Goal: Task Accomplishment & Management: Manage account settings

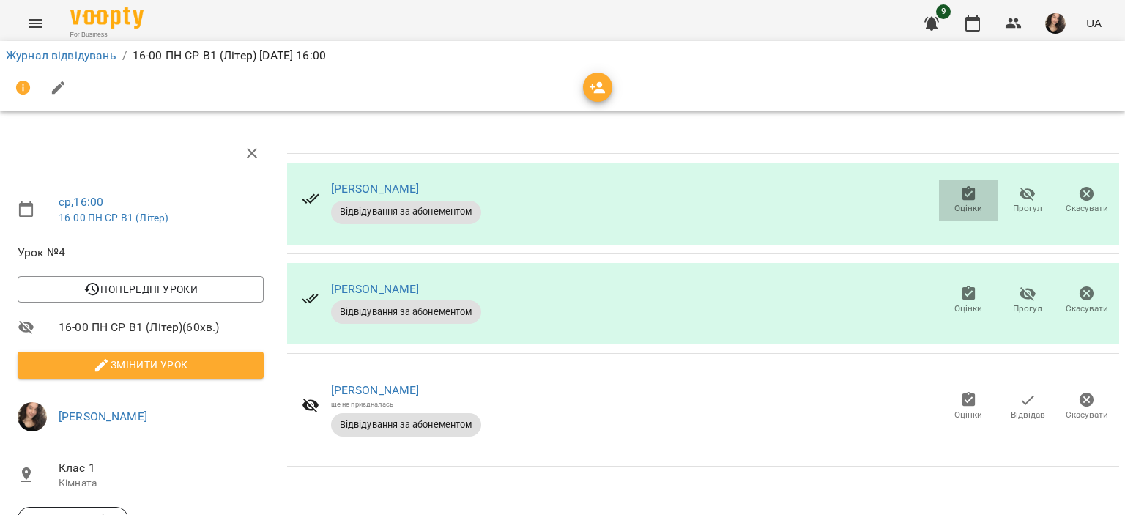
click at [954, 204] on span "Оцінки" at bounding box center [968, 208] width 28 height 12
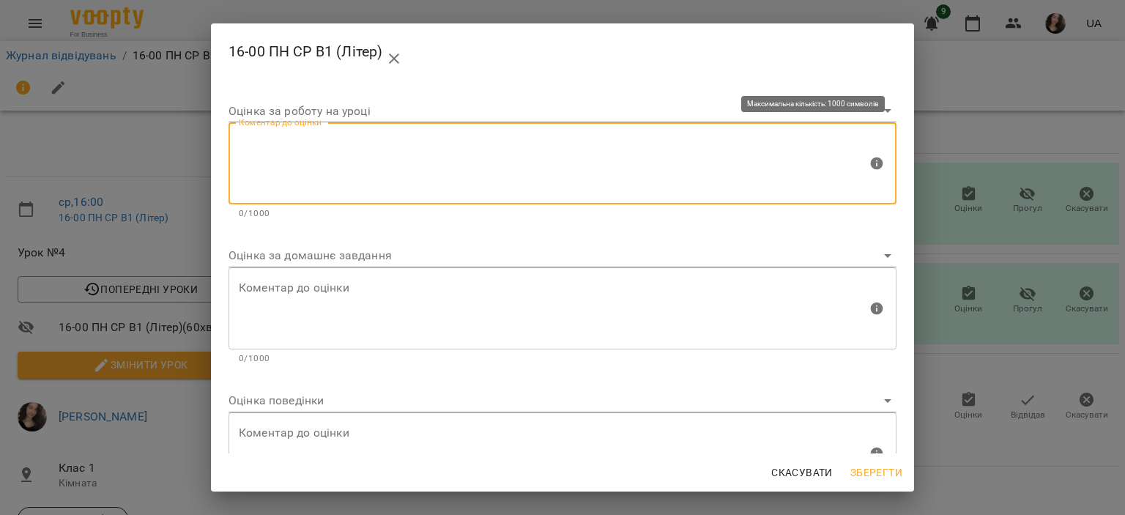
click at [375, 157] on textarea at bounding box center [553, 163] width 628 height 55
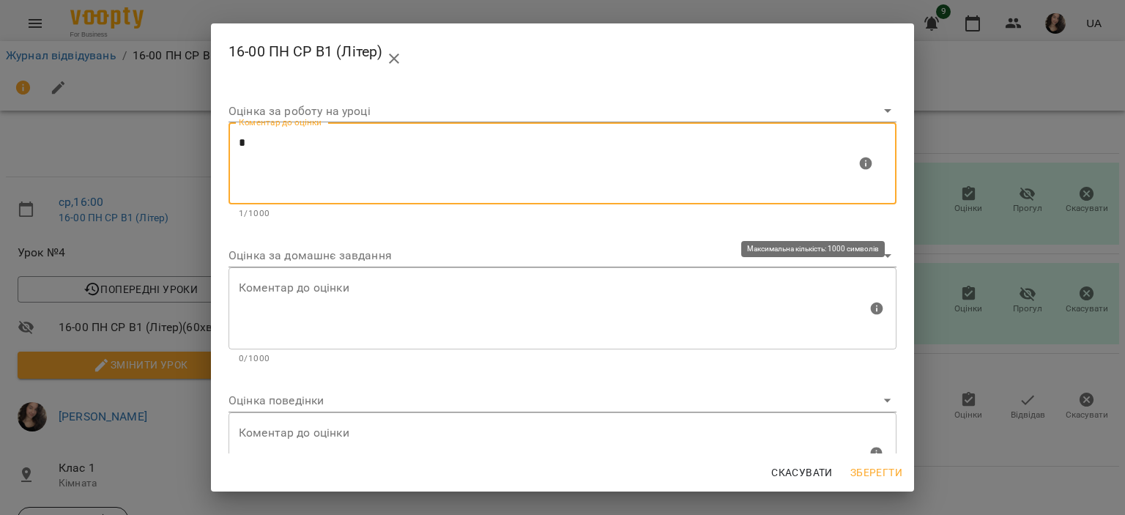
type textarea "*"
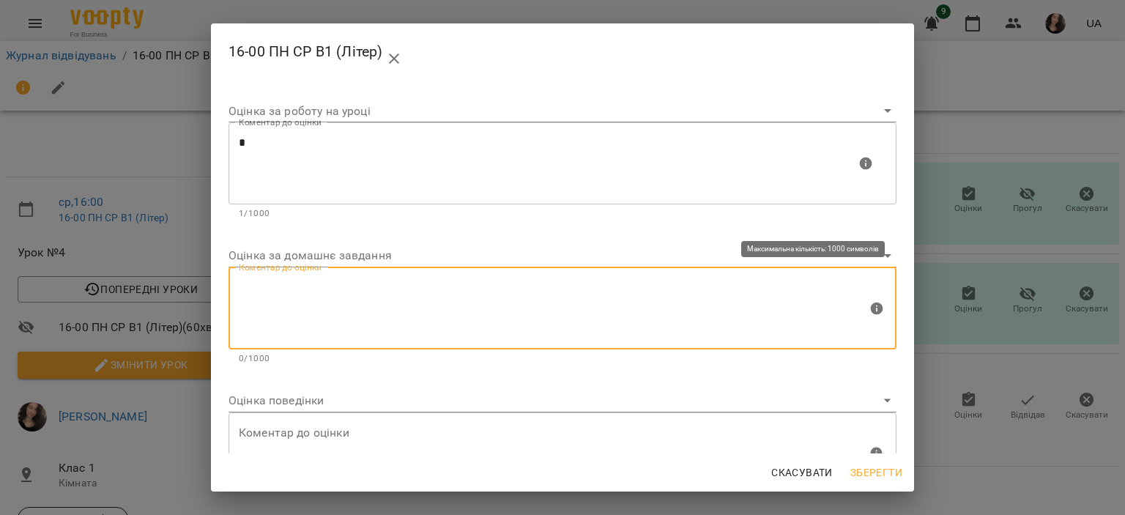
click at [278, 294] on textarea at bounding box center [553, 307] width 628 height 55
type textarea "*"
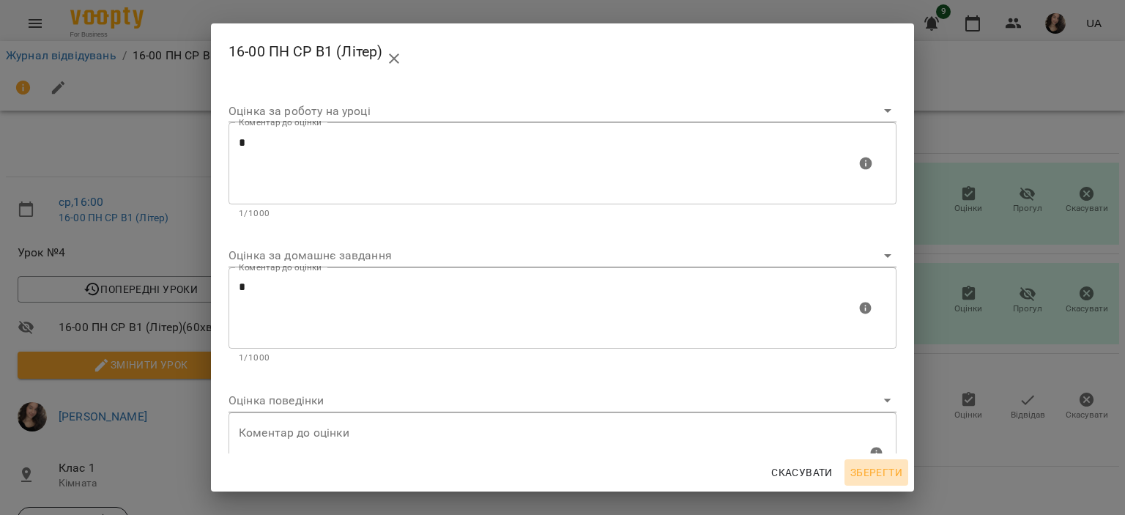
click at [867, 471] on span "Зберегти" at bounding box center [876, 473] width 52 height 18
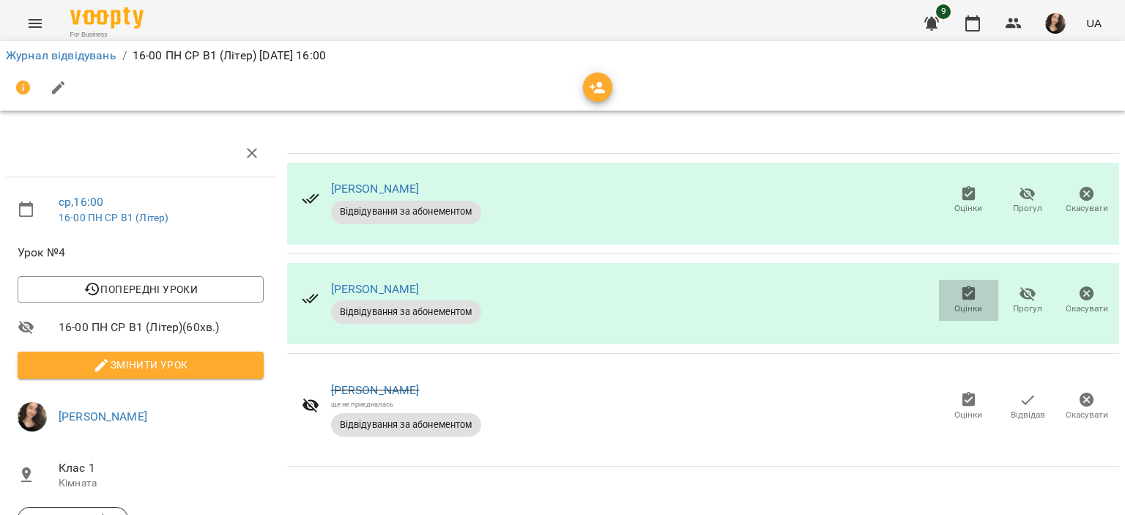
click at [964, 310] on span "Оцінки" at bounding box center [968, 308] width 28 height 12
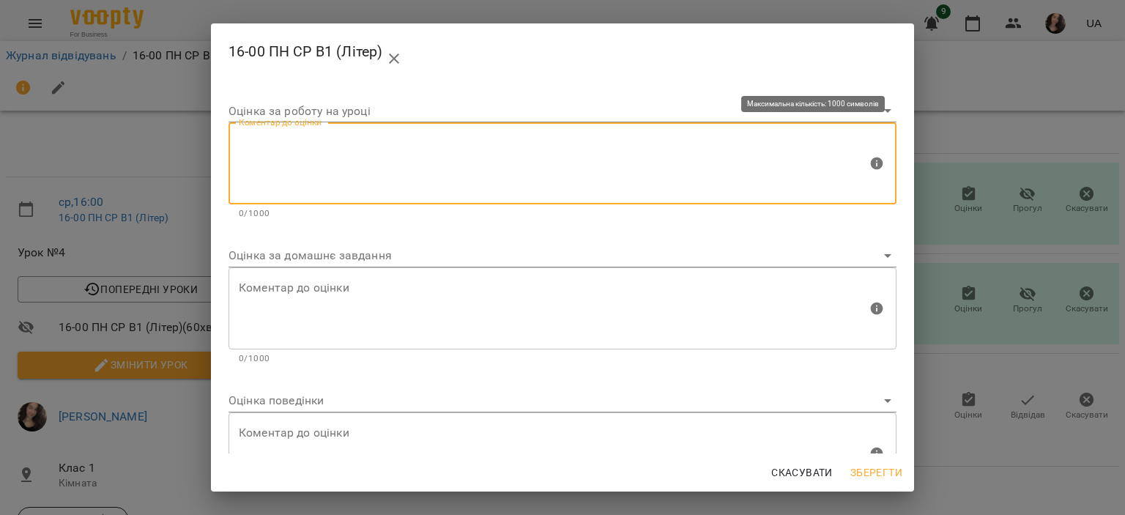
click at [461, 185] on textarea at bounding box center [553, 163] width 628 height 55
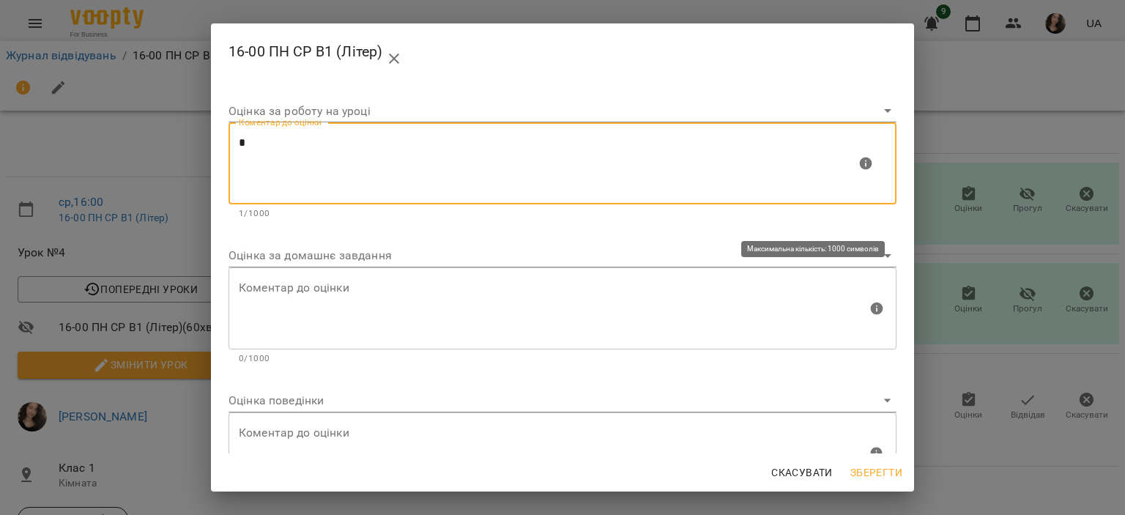
type textarea "*"
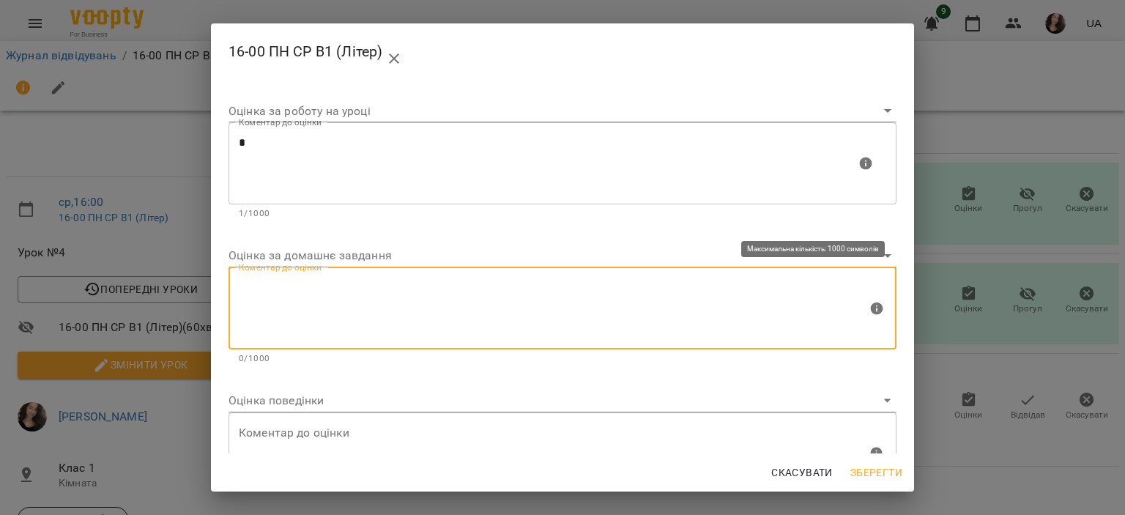
click at [309, 292] on textarea at bounding box center [553, 307] width 628 height 55
type textarea "*"
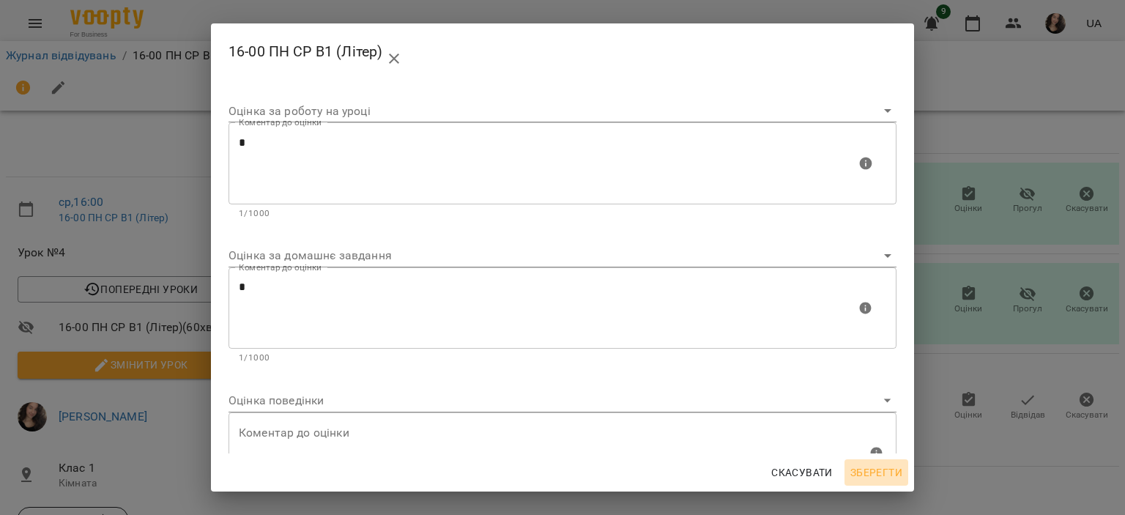
click at [872, 471] on span "Зберегти" at bounding box center [876, 473] width 52 height 18
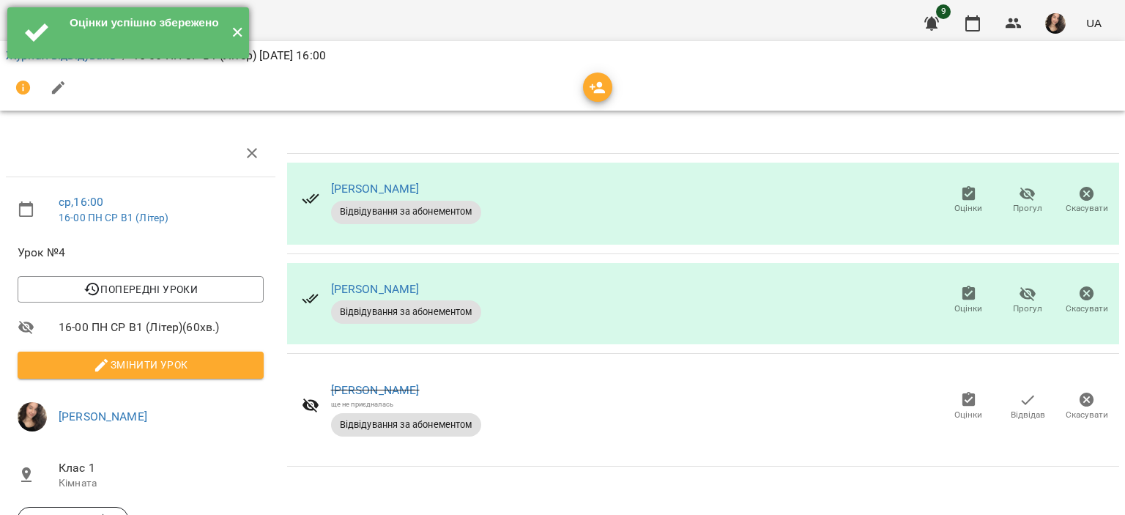
click at [237, 37] on button "✕" at bounding box center [237, 32] width 24 height 51
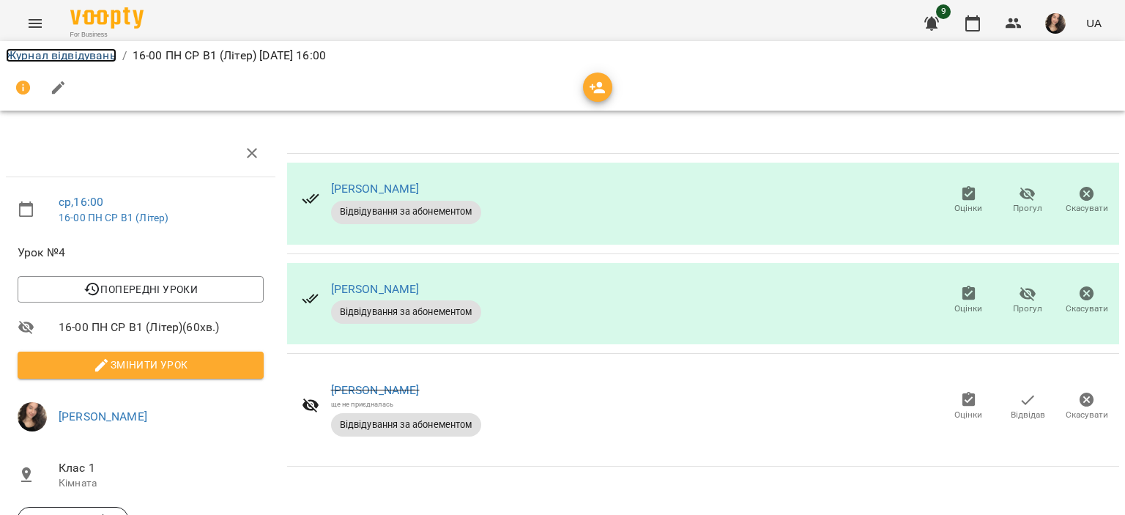
click at [95, 56] on link "Журнал відвідувань" at bounding box center [61, 55] width 111 height 14
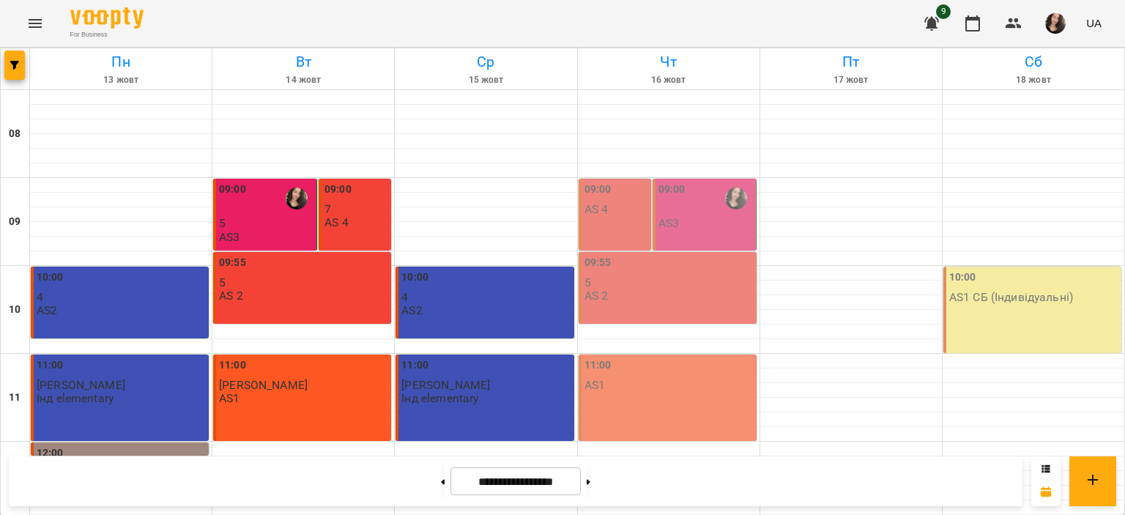
scroll to position [695, 0]
click at [442, 483] on icon at bounding box center [444, 481] width 4 height 5
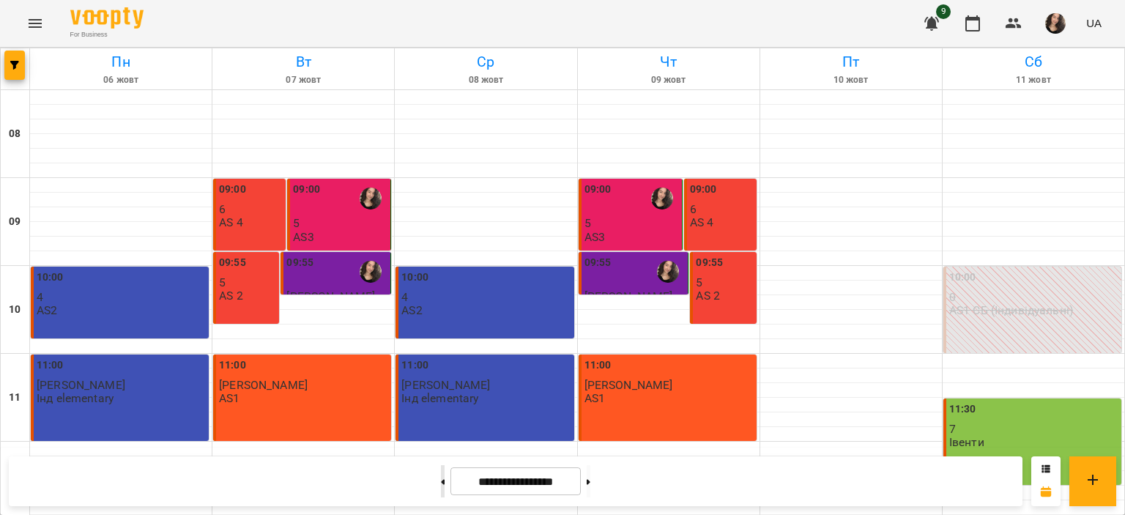
click at [441, 483] on button at bounding box center [443, 481] width 4 height 32
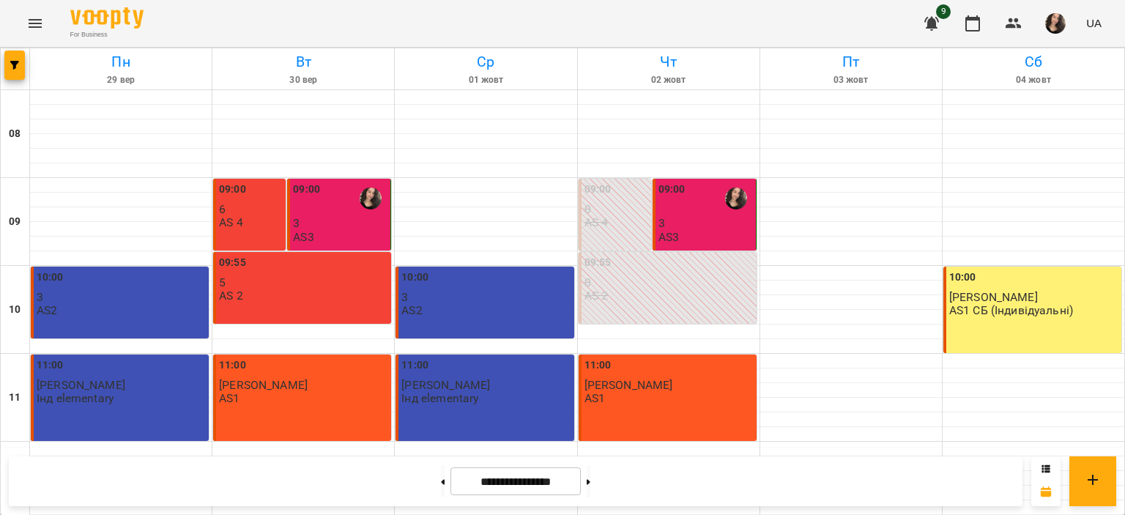
scroll to position [643, 0]
click at [590, 483] on button at bounding box center [589, 481] width 4 height 32
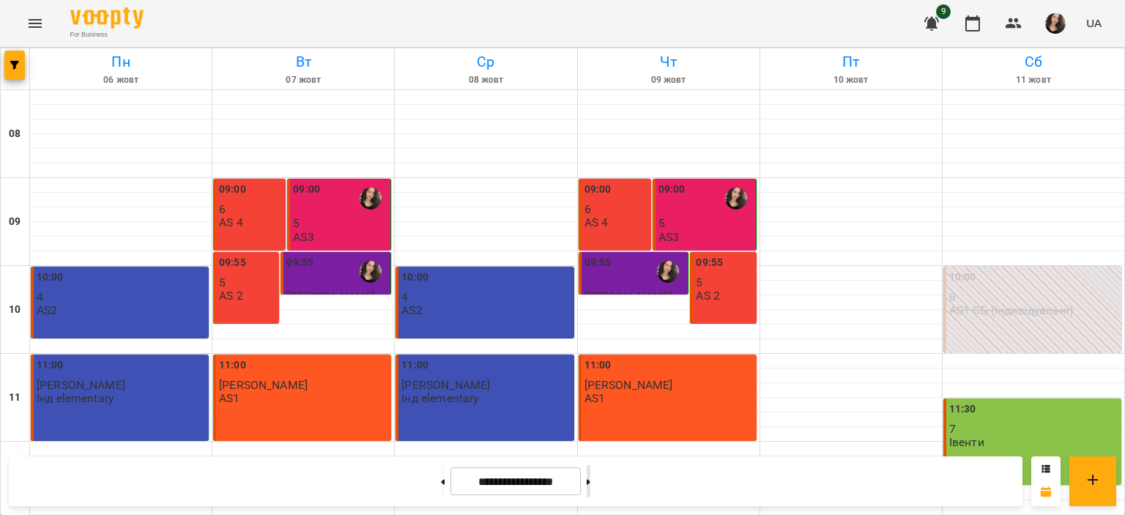
click at [590, 483] on button at bounding box center [589, 481] width 4 height 32
type input "**********"
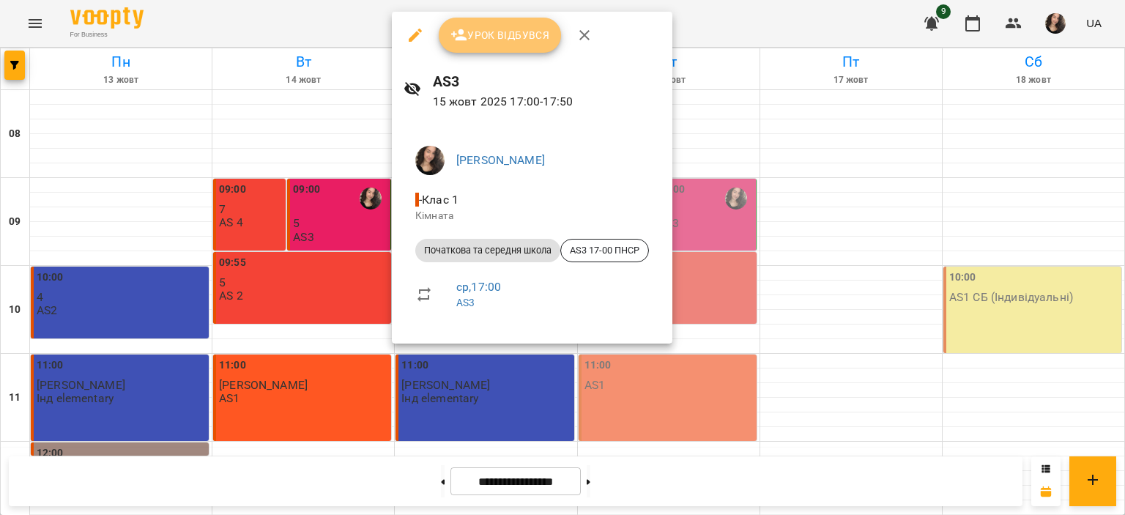
click at [513, 23] on button "Урок відбувся" at bounding box center [500, 35] width 123 height 35
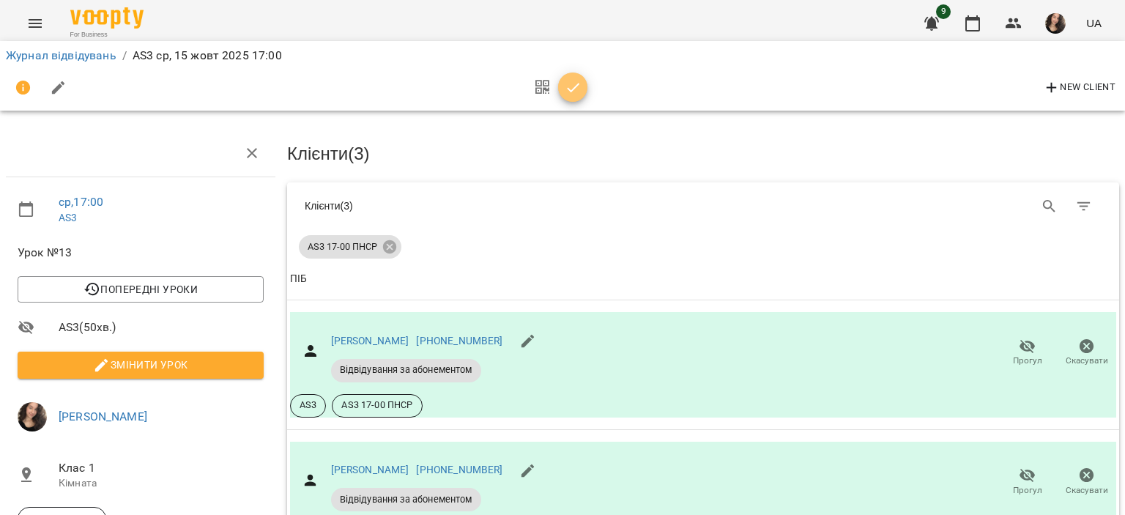
click at [578, 86] on icon "button" at bounding box center [574, 88] width 18 height 18
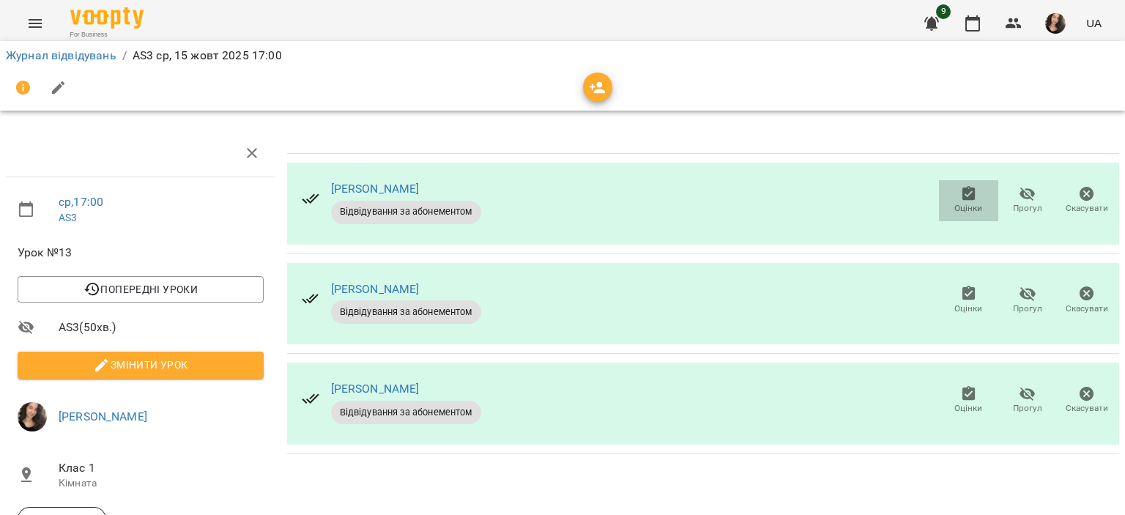
click at [961, 190] on icon "button" at bounding box center [967, 193] width 13 height 15
